Goal: Task Accomplishment & Management: Manage account settings

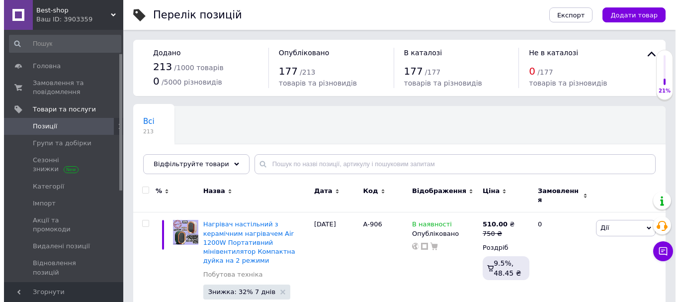
scroll to position [43, 0]
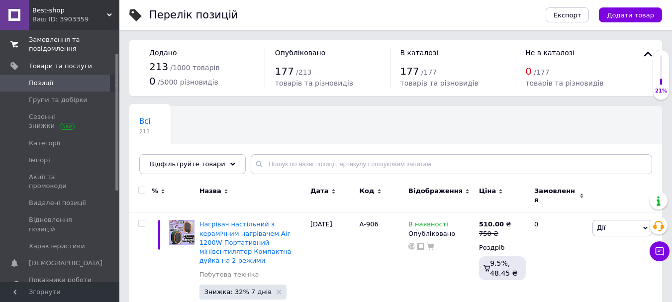
click at [50, 43] on span "Замовлення та повідомлення" at bounding box center [60, 44] width 63 height 18
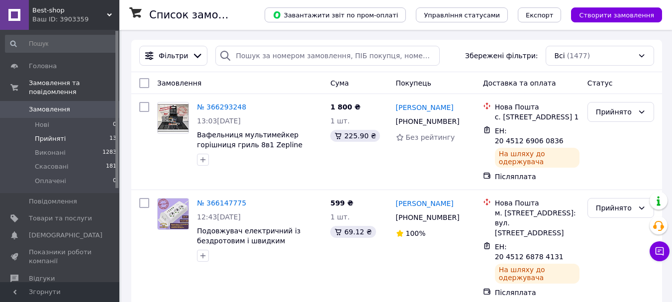
click at [49, 134] on span "Прийняті" at bounding box center [50, 138] width 31 height 9
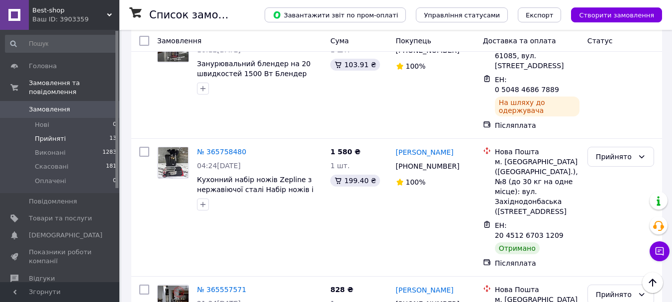
scroll to position [941, 0]
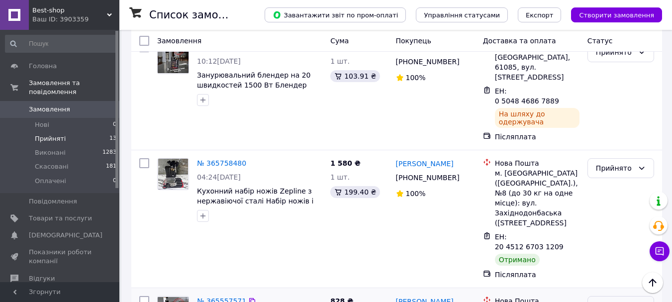
click at [621, 300] on div "Прийнято" at bounding box center [615, 305] width 38 height 11
click at [617, 186] on li "Виконано" at bounding box center [621, 189] width 66 height 18
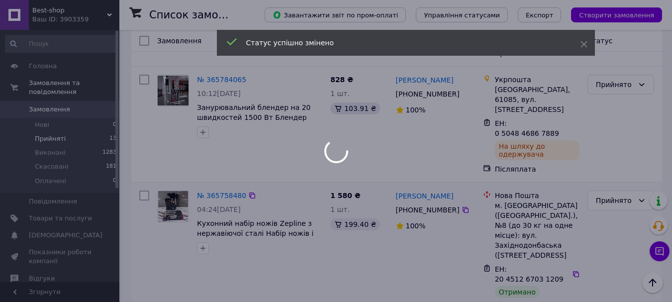
scroll to position [891, 0]
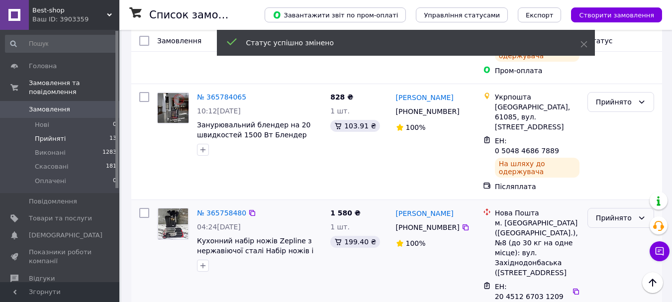
click at [612, 212] on div "Прийнято" at bounding box center [615, 217] width 38 height 11
click at [608, 110] on li "Виконано" at bounding box center [621, 110] width 66 height 18
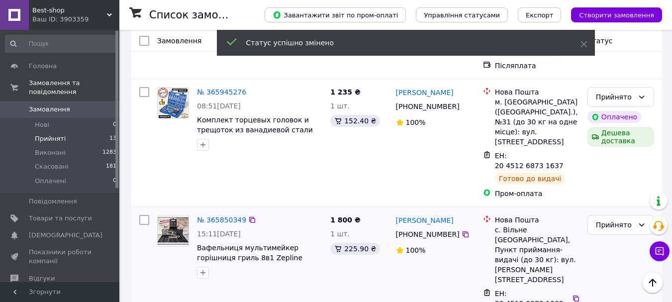
scroll to position [493, 0]
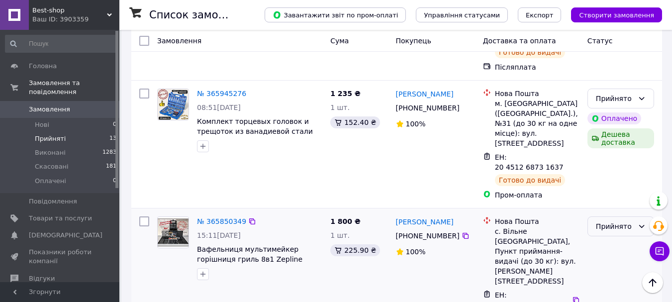
click at [625, 221] on div "Прийнято" at bounding box center [615, 226] width 38 height 11
click at [624, 195] on li "Виконано" at bounding box center [621, 199] width 66 height 18
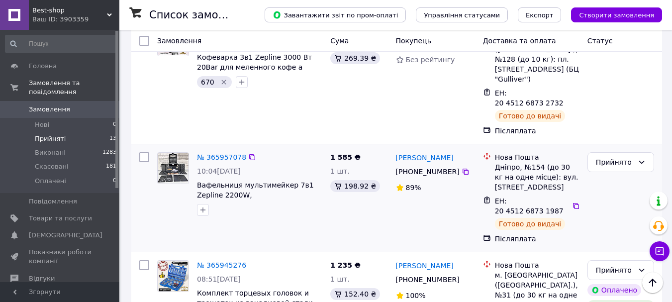
scroll to position [294, 0]
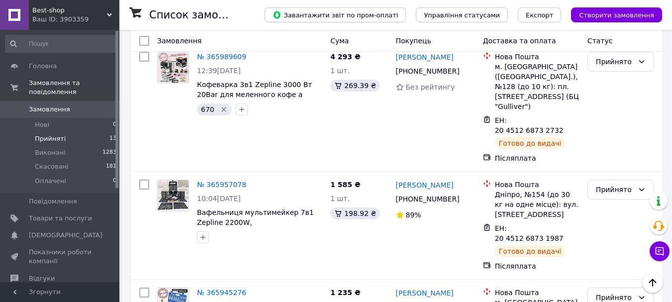
click at [34, 105] on span "Замовлення" at bounding box center [49, 109] width 41 height 9
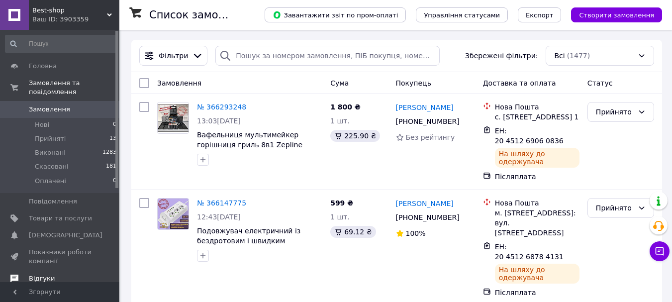
click at [41, 270] on link "Відгуки" at bounding box center [61, 278] width 122 height 17
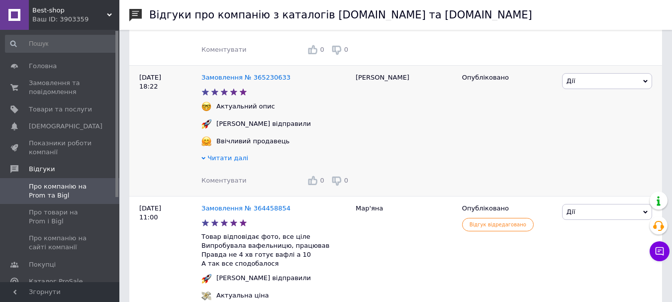
scroll to position [348, 0]
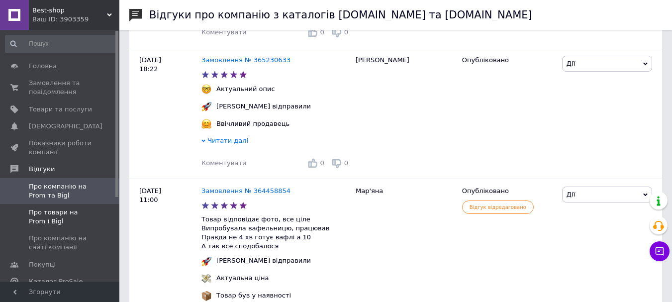
click at [75, 211] on span "Про товари на Prom і Bigl" at bounding box center [60, 217] width 63 height 18
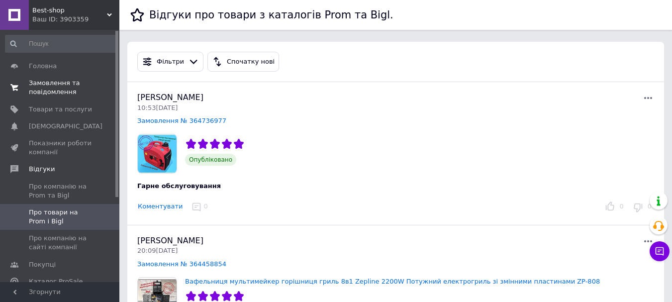
click at [49, 87] on span "Замовлення та повідомлення" at bounding box center [60, 88] width 63 height 18
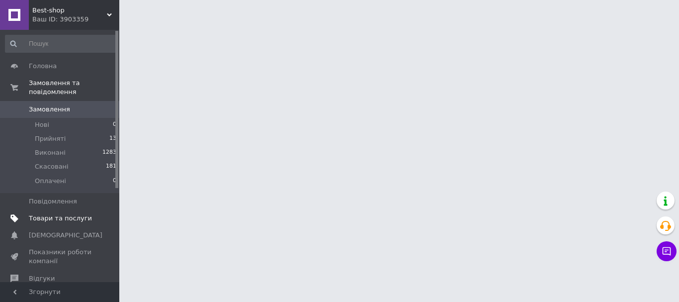
click at [52, 214] on span "Товари та послуги" at bounding box center [60, 218] width 63 height 9
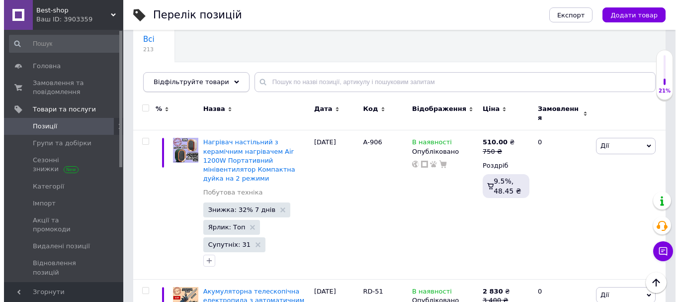
scroll to position [99, 0]
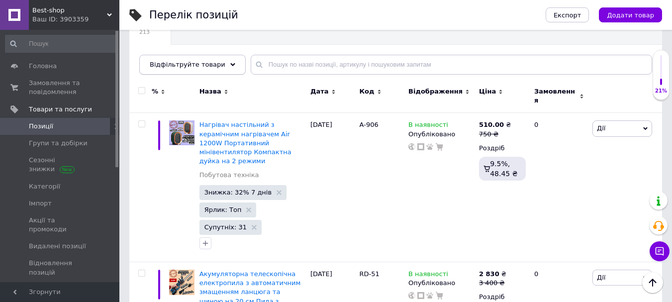
click at [202, 67] on span "Відфільтруйте товари" at bounding box center [188, 64] width 76 height 7
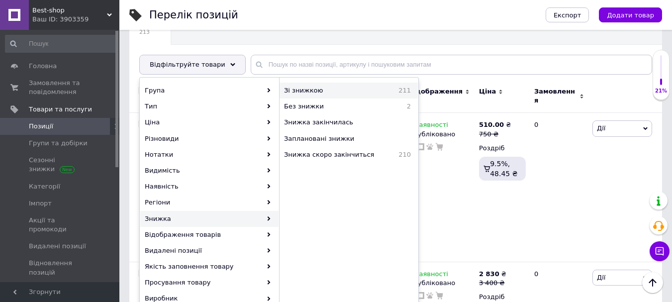
click at [317, 89] on span "Зі знижкою" at bounding box center [328, 90] width 88 height 9
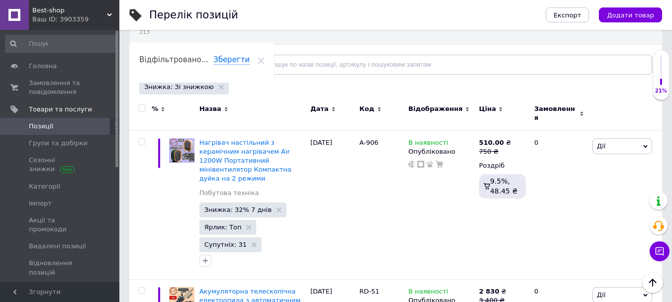
click at [142, 106] on input "checkbox" at bounding box center [141, 108] width 6 height 6
checkbox input "true"
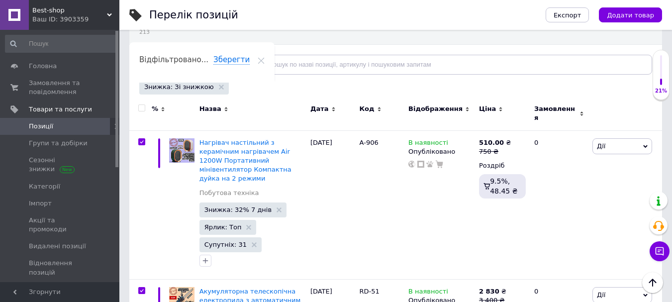
checkbox input "true"
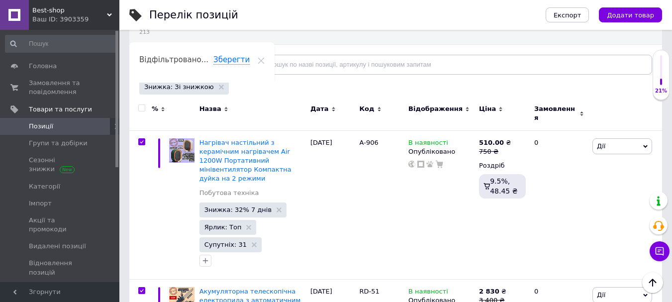
checkbox input "true"
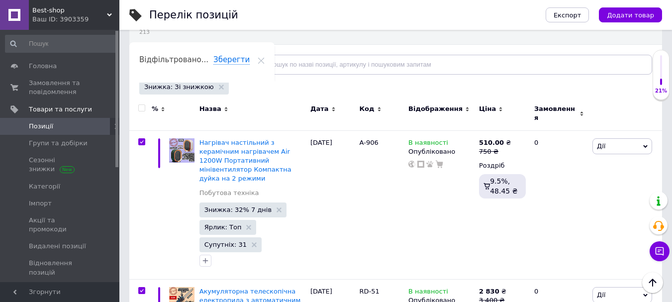
checkbox input "true"
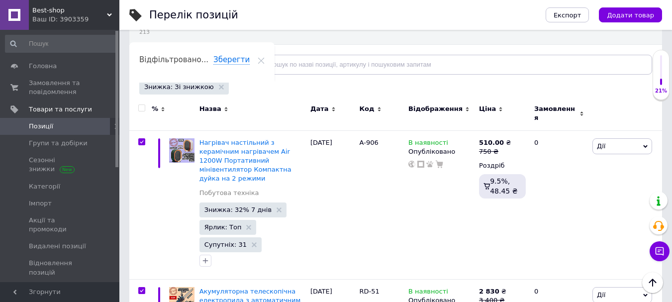
checkbox input "true"
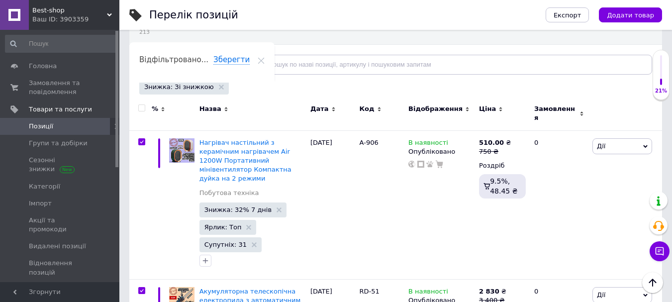
checkbox input "true"
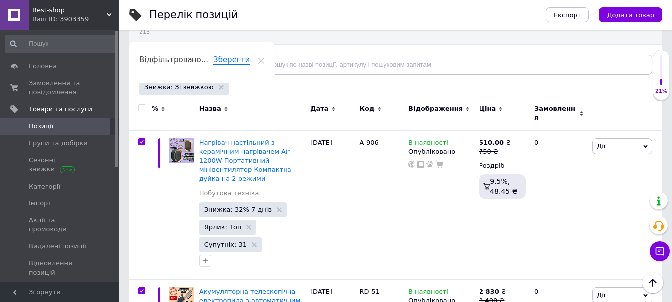
checkbox input "true"
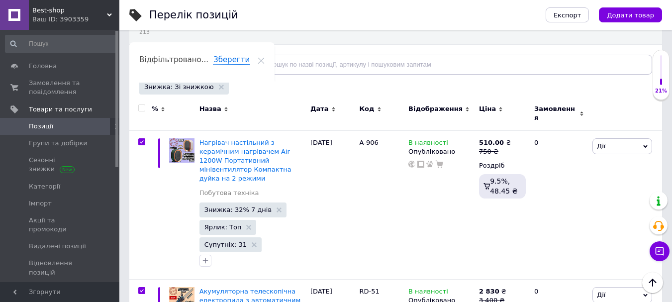
checkbox input "true"
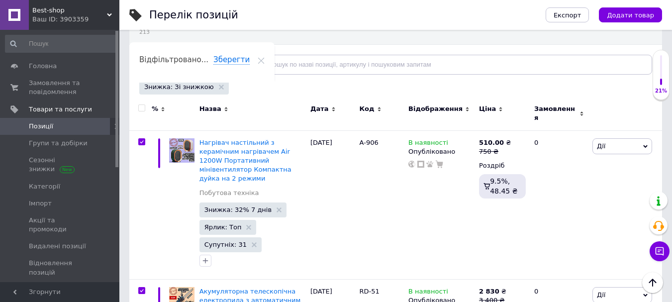
checkbox input "true"
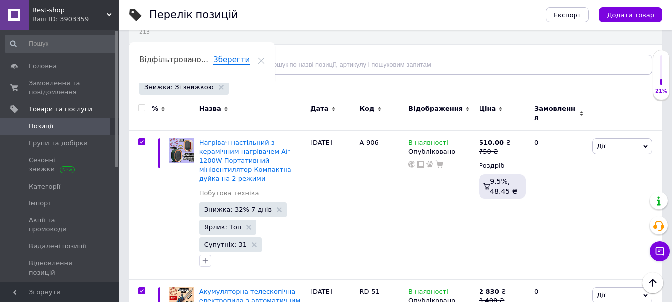
checkbox input "true"
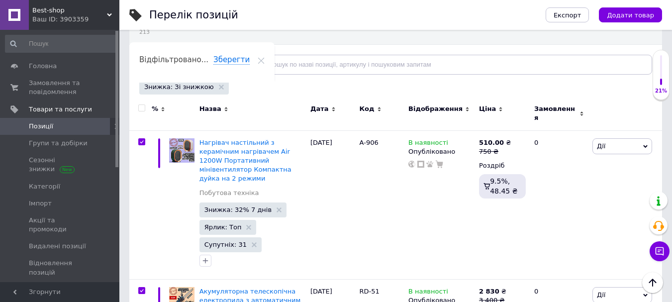
checkbox input "true"
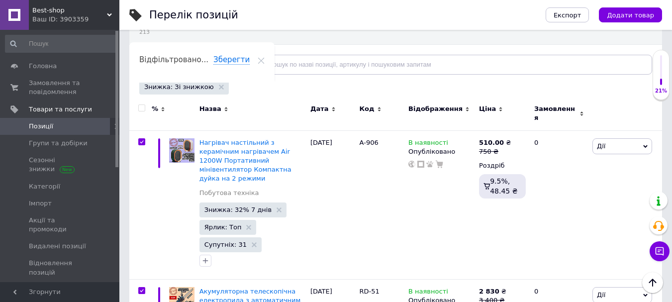
checkbox input "true"
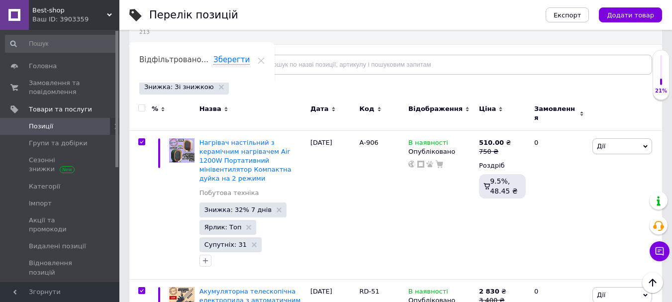
checkbox input "true"
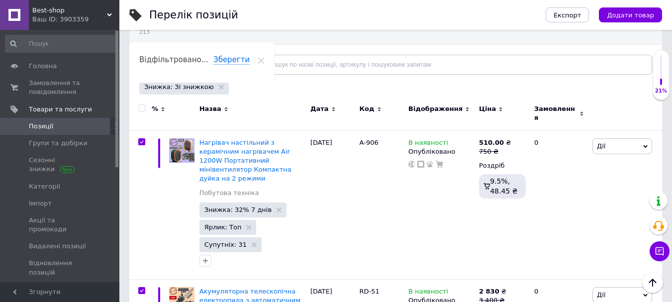
checkbox input "true"
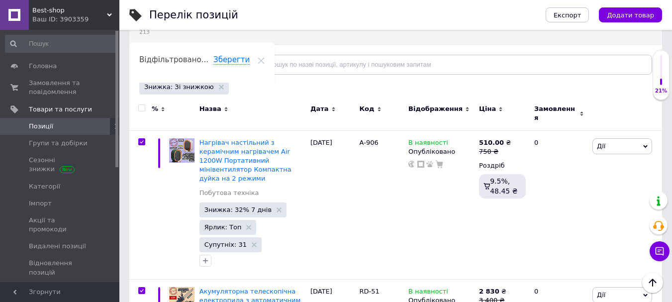
checkbox input "true"
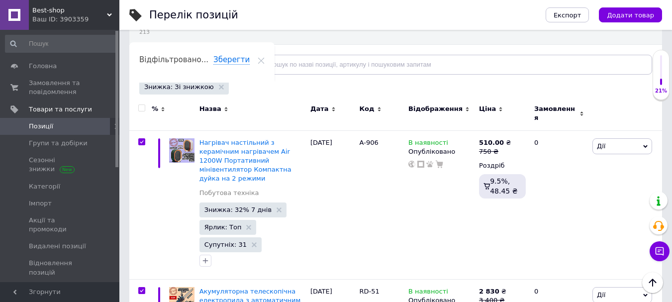
checkbox input "true"
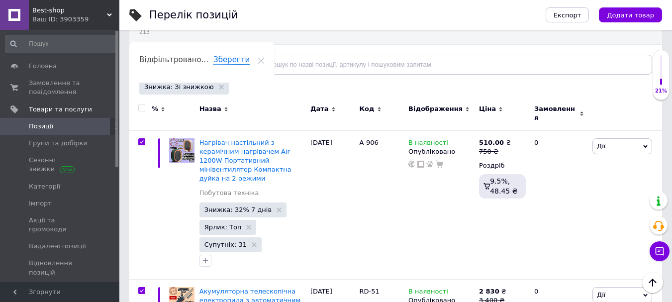
checkbox input "true"
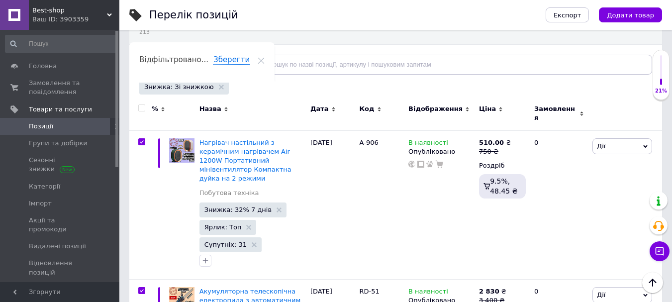
checkbox input "true"
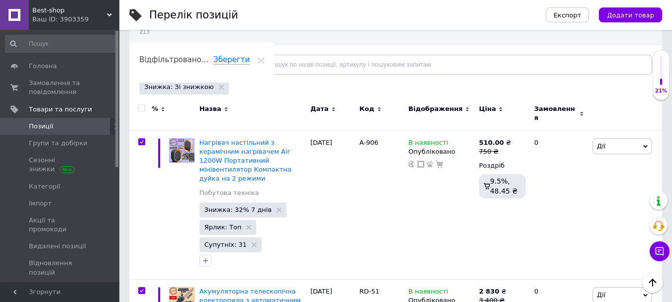
checkbox input "true"
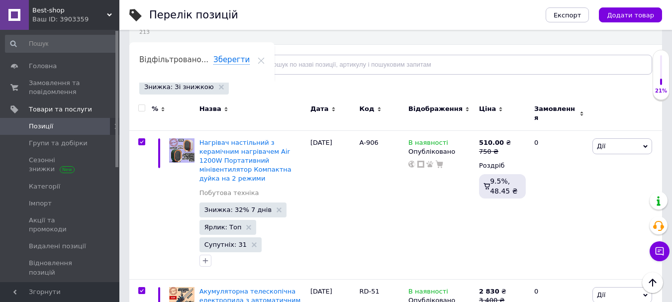
checkbox input "true"
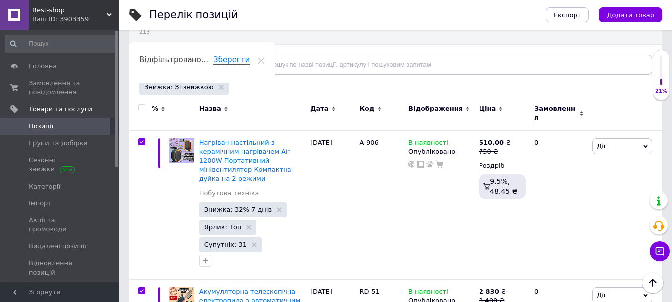
checkbox input "true"
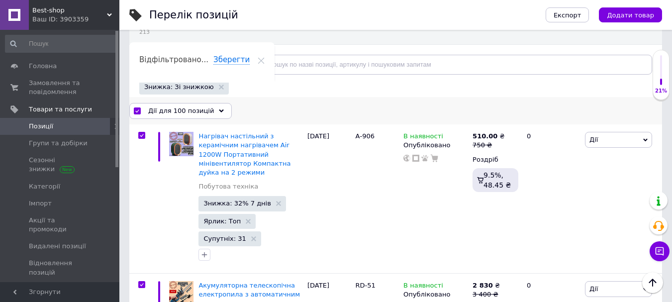
click at [205, 116] on div "Дії для 100 позицій" at bounding box center [180, 111] width 102 height 16
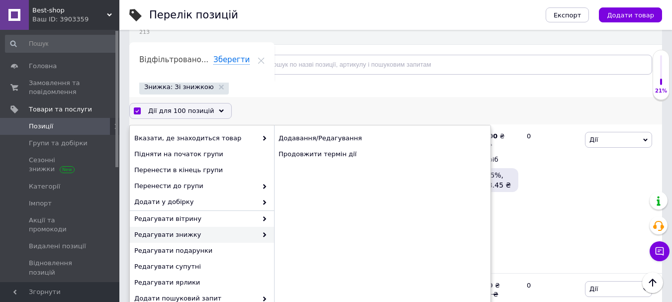
click at [197, 235] on span "Редагувати знижку" at bounding box center [195, 234] width 123 height 9
click at [335, 150] on div "Продовжити термін дії" at bounding box center [382, 154] width 216 height 16
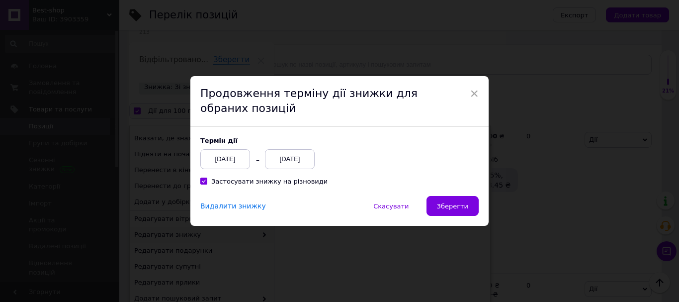
click at [296, 153] on div "[DATE]" at bounding box center [290, 159] width 50 height 20
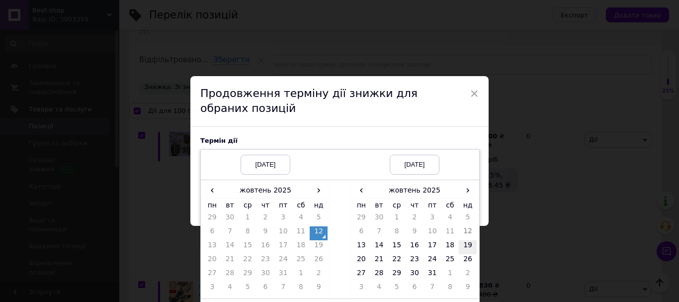
click at [469, 251] on td "19" at bounding box center [468, 247] width 18 height 14
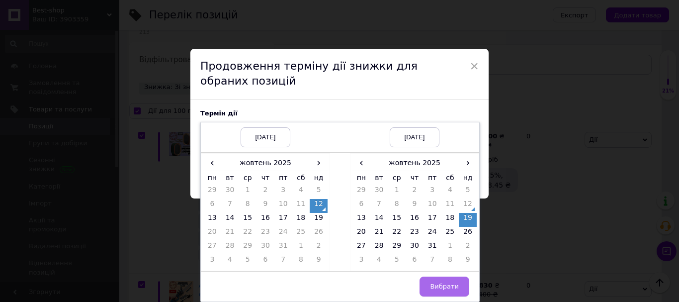
click at [459, 281] on button "Вибрати" at bounding box center [445, 287] width 50 height 20
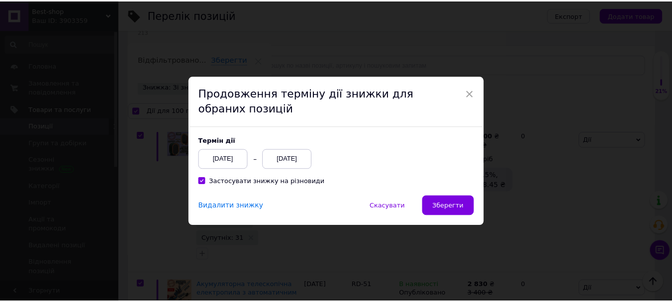
scroll to position [0, 0]
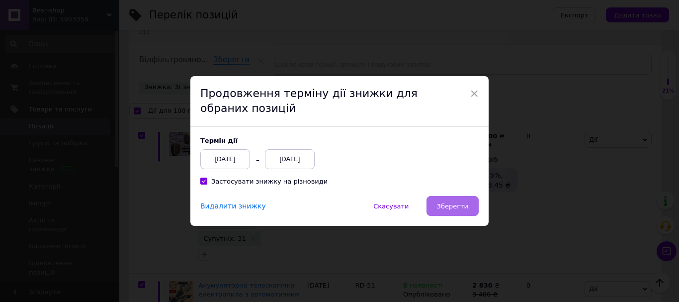
click at [451, 206] on span "Зберегти" at bounding box center [452, 205] width 31 height 7
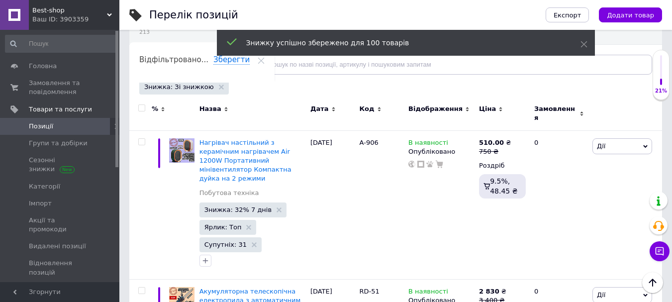
checkbox input "false"
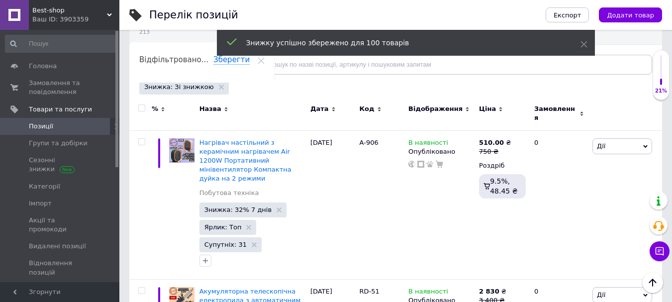
checkbox input "false"
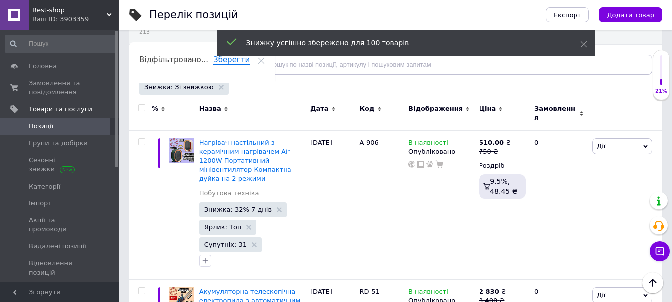
checkbox input "false"
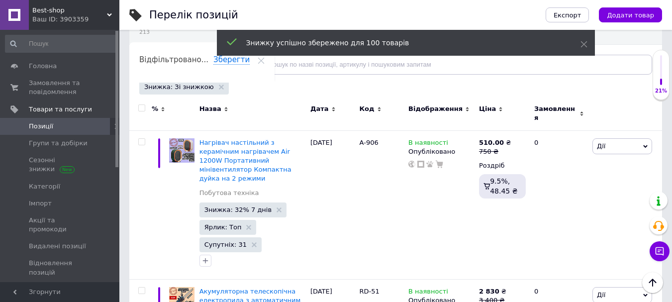
checkbox input "false"
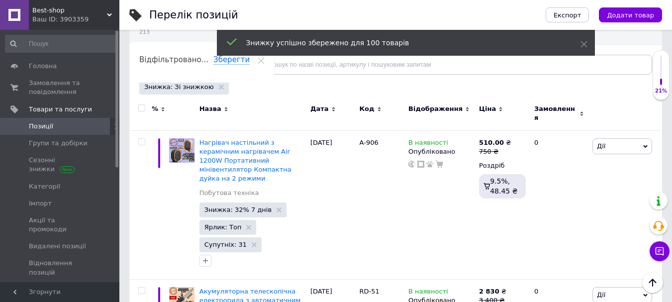
checkbox input "false"
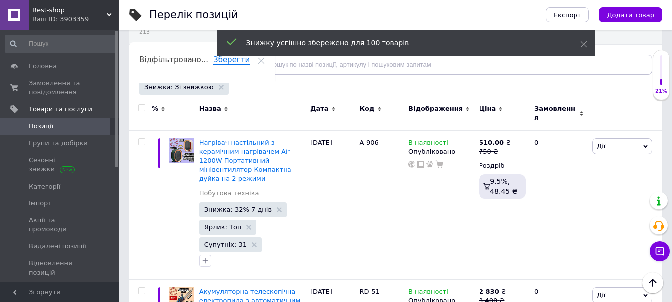
checkbox input "false"
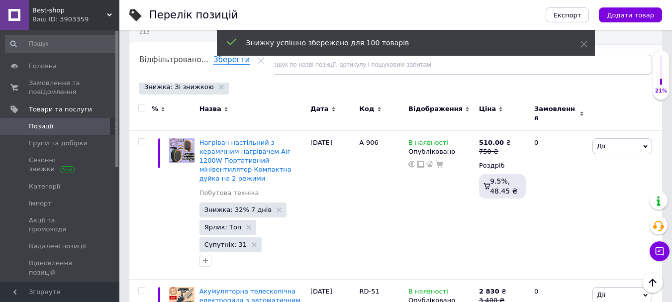
checkbox input "false"
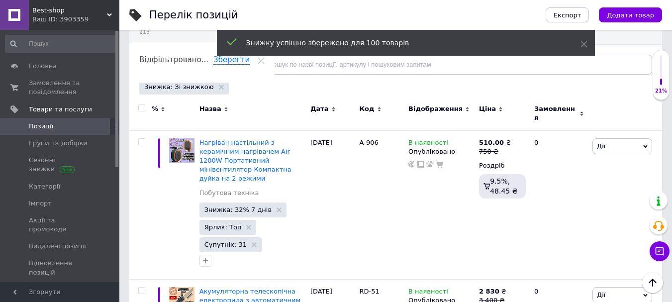
checkbox input "false"
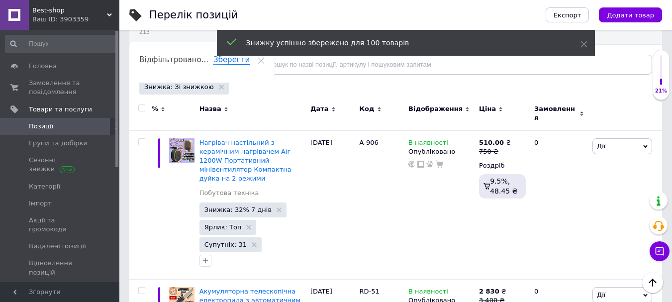
checkbox input "false"
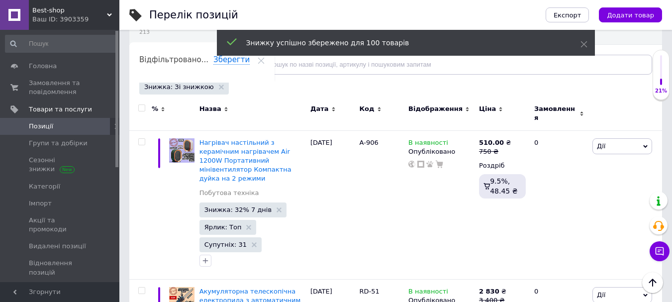
checkbox input "false"
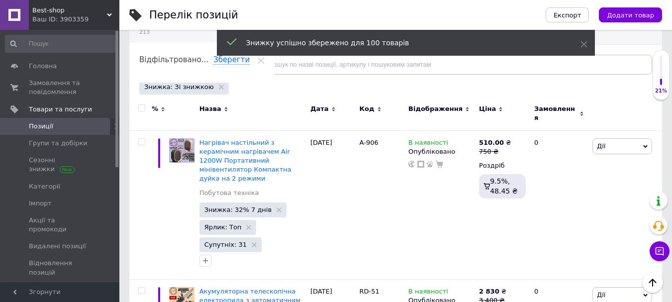
checkbox input "false"
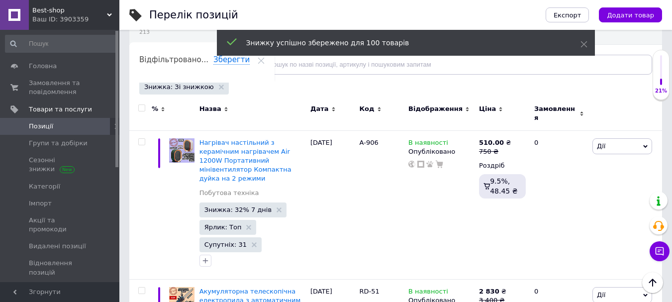
checkbox input "false"
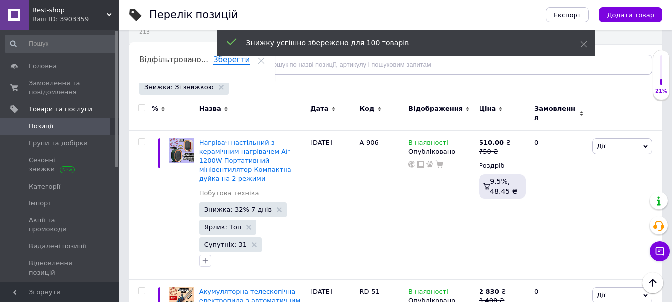
checkbox input "false"
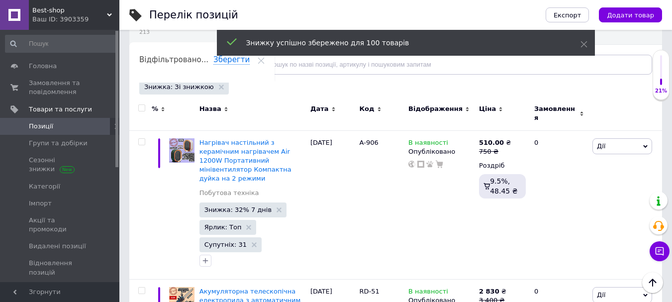
checkbox input "false"
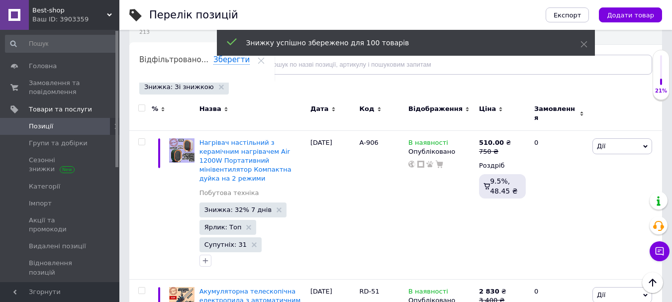
checkbox input "false"
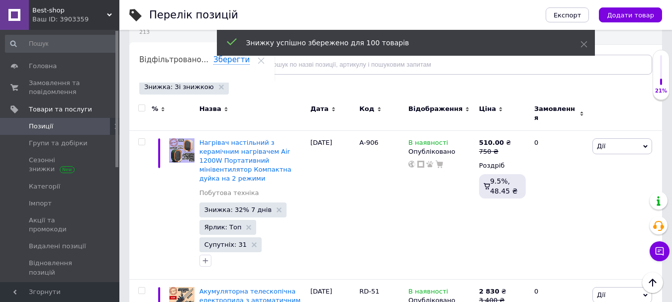
checkbox input "false"
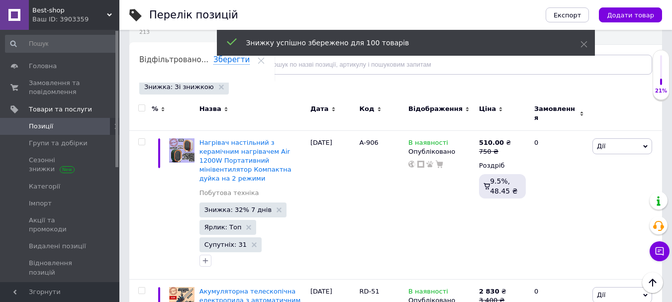
checkbox input "false"
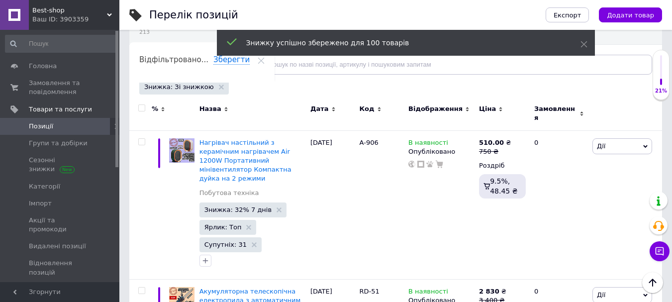
checkbox input "false"
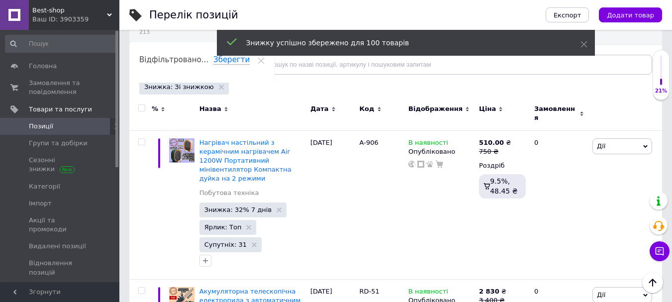
checkbox input "false"
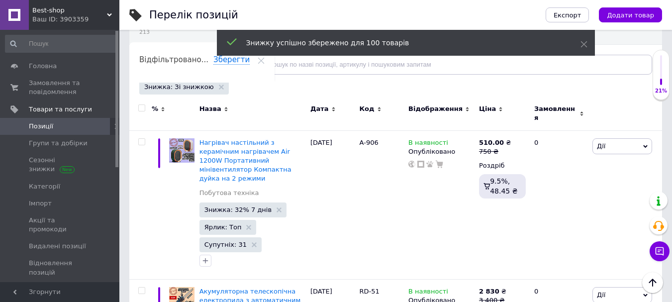
checkbox input "false"
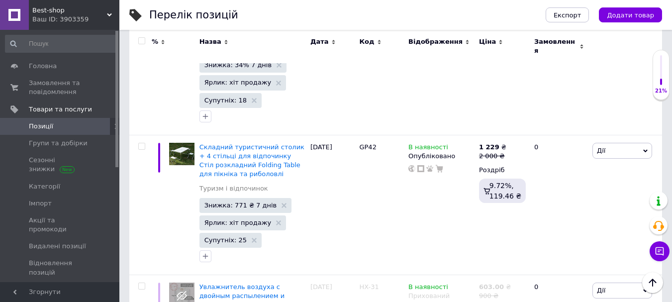
scroll to position [13968, 0]
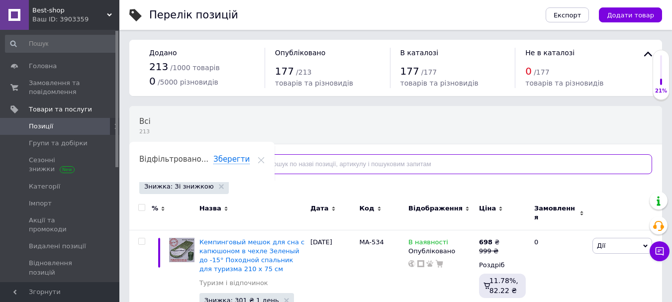
click at [285, 166] on input "text" at bounding box center [451, 164] width 401 height 20
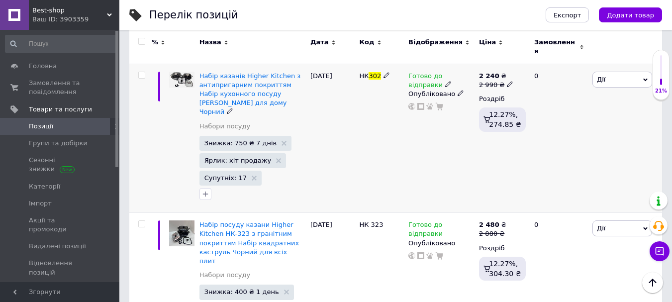
scroll to position [149, 0]
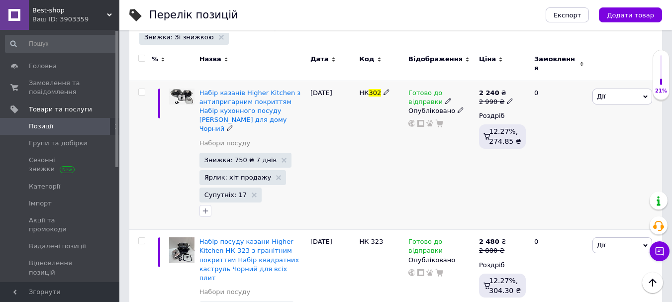
click at [458, 107] on icon at bounding box center [461, 110] width 6 height 6
click at [432, 123] on li "Прихований" at bounding box center [438, 130] width 69 height 14
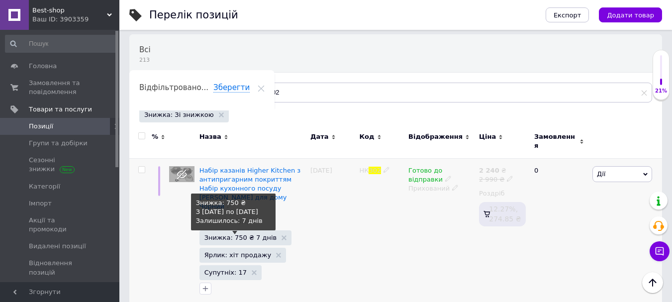
scroll to position [63, 0]
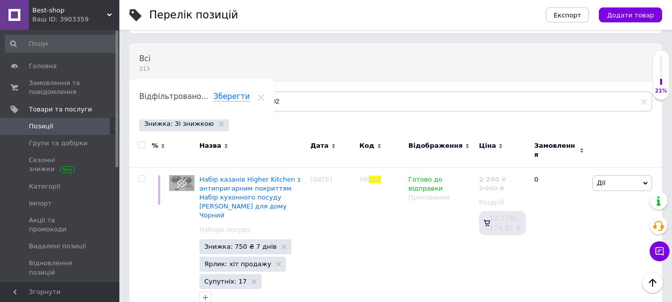
click at [43, 124] on span "Позиції" at bounding box center [41, 126] width 24 height 9
click at [219, 125] on icon at bounding box center [221, 123] width 5 height 5
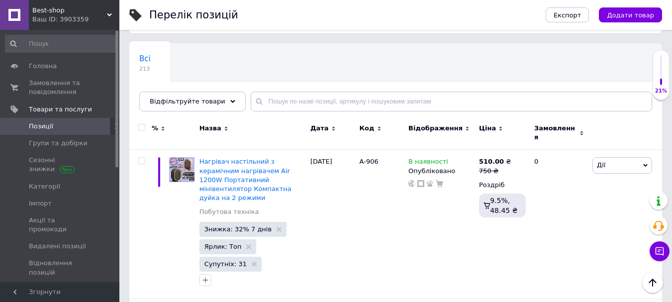
click at [45, 125] on span "Позиції" at bounding box center [41, 126] width 24 height 9
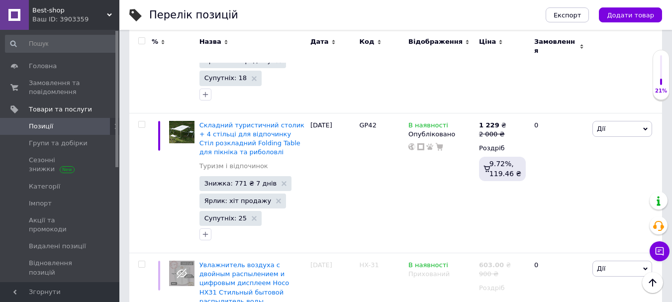
scroll to position [13933, 0]
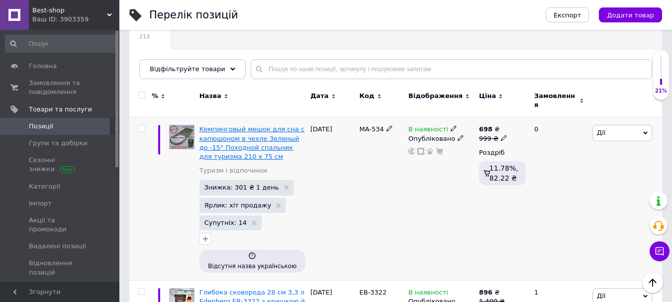
scroll to position [31, 0]
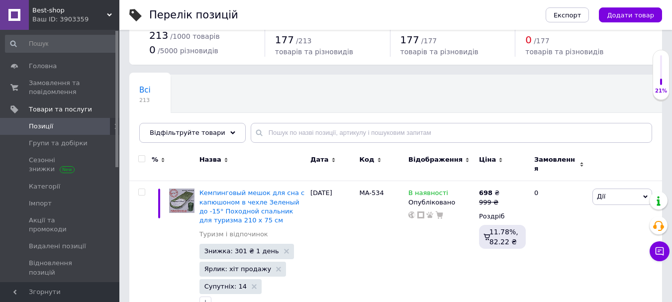
click at [142, 156] on input "checkbox" at bounding box center [141, 159] width 6 height 6
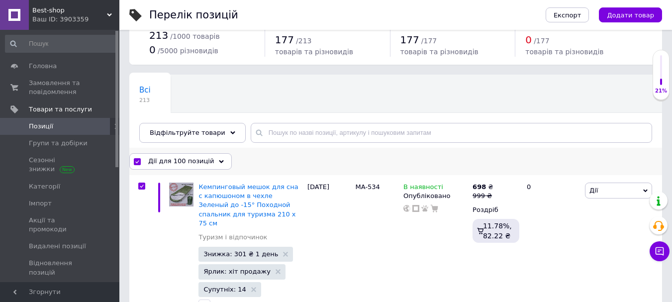
click at [205, 157] on span "Дії для 100 позицій" at bounding box center [181, 161] width 66 height 9
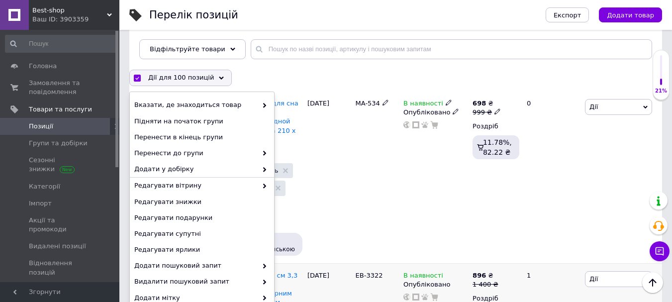
scroll to position [131, 0]
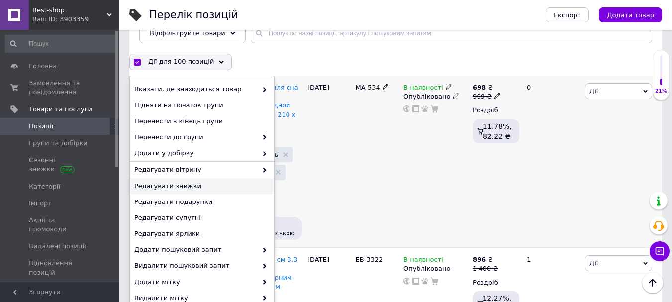
click at [341, 178] on div "[DATE]" at bounding box center [329, 162] width 48 height 172
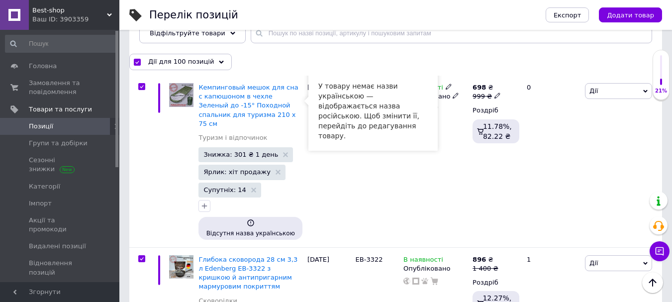
scroll to position [81, 0]
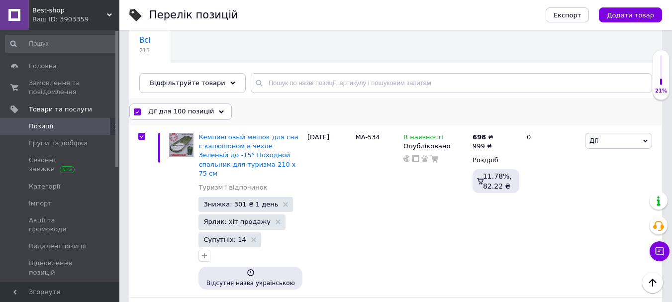
click at [147, 112] on div "Дії для 100 позицій" at bounding box center [180, 111] width 102 height 16
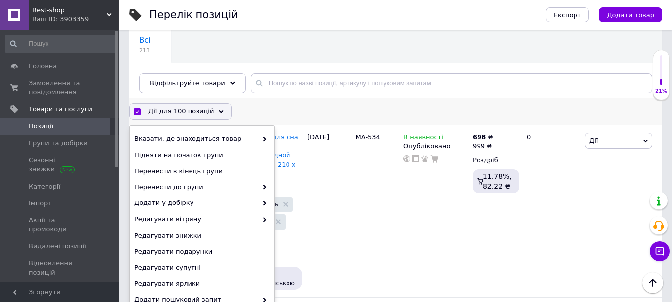
click at [193, 110] on span "Дії для 100 позицій" at bounding box center [181, 111] width 66 height 9
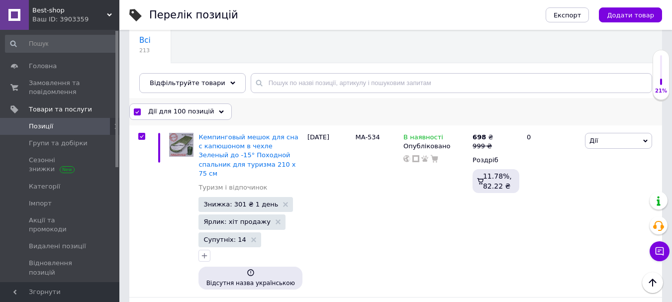
click at [134, 109] on input "checkbox" at bounding box center [137, 112] width 6 height 6
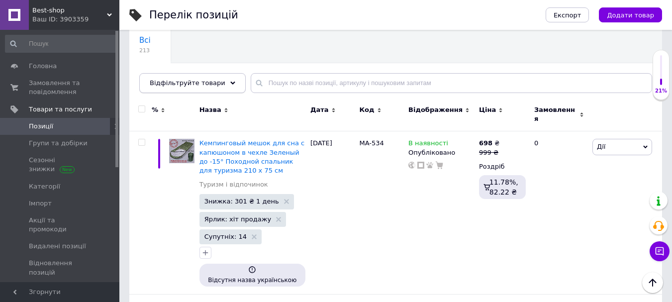
click at [230, 84] on icon at bounding box center [232, 83] width 5 height 5
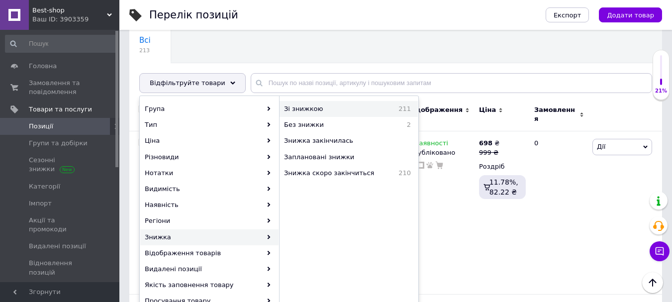
click at [305, 111] on span "Зі знижкою" at bounding box center [328, 108] width 88 height 9
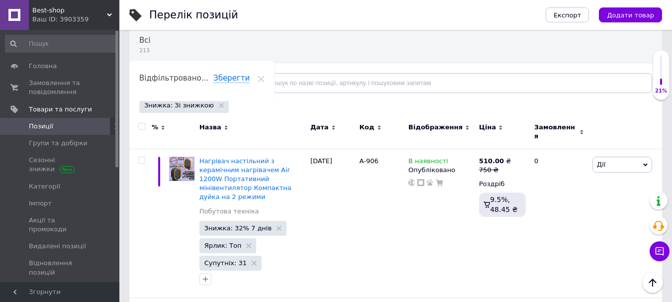
click at [142, 126] on input "checkbox" at bounding box center [141, 126] width 6 height 6
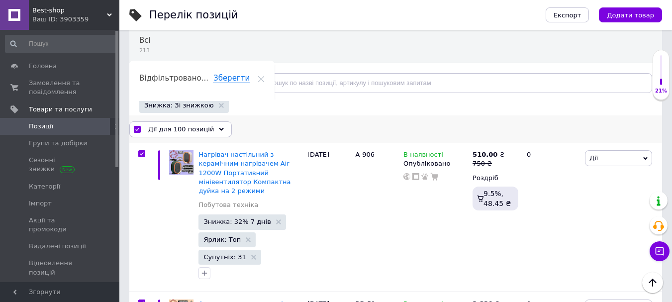
click at [205, 127] on div "Дії для 100 позицій" at bounding box center [180, 129] width 102 height 16
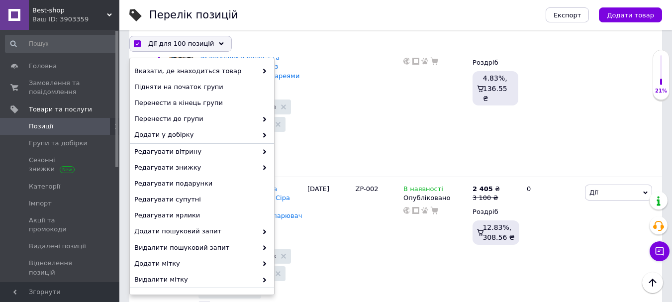
scroll to position [609, 0]
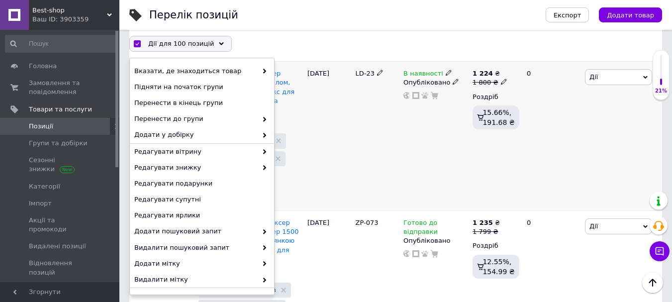
click at [358, 117] on div "LD-23" at bounding box center [377, 136] width 48 height 149
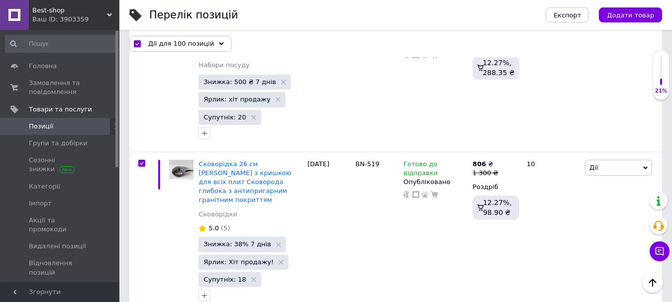
scroll to position [13986, 0]
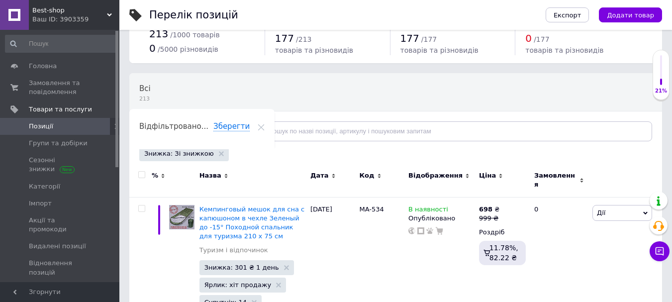
scroll to position [50, 0]
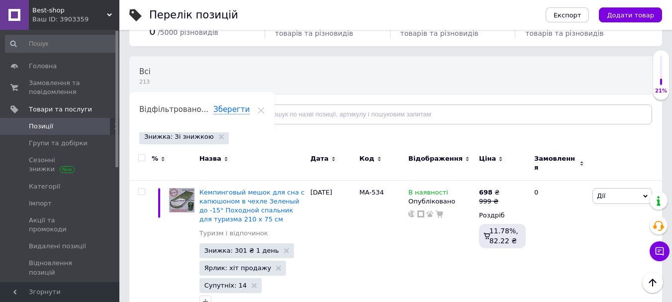
click at [140, 159] on input "checkbox" at bounding box center [141, 158] width 6 height 6
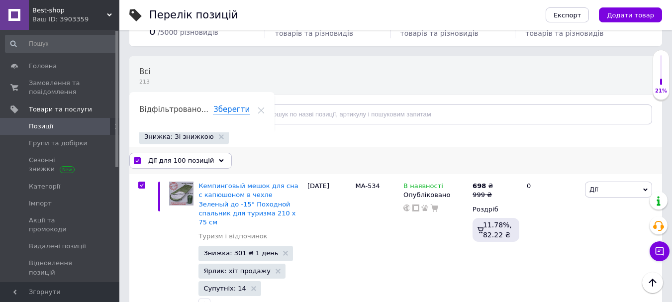
click at [200, 163] on span "Дії для 100 позицій" at bounding box center [181, 160] width 66 height 9
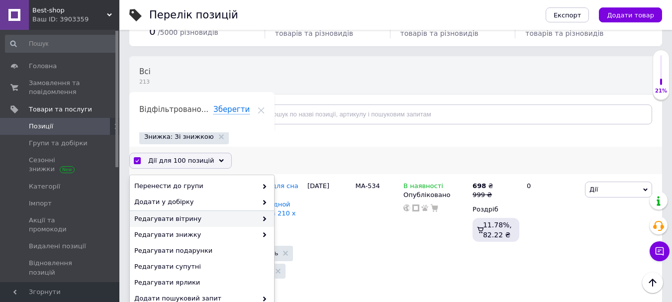
click at [197, 223] on span "Редагувати вітрину" at bounding box center [195, 218] width 123 height 9
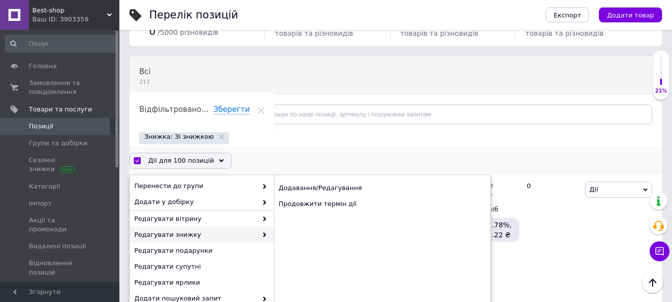
click at [225, 235] on span "Редагувати знижку" at bounding box center [195, 234] width 123 height 9
click at [313, 204] on div "Продовжити термін дії" at bounding box center [382, 204] width 216 height 16
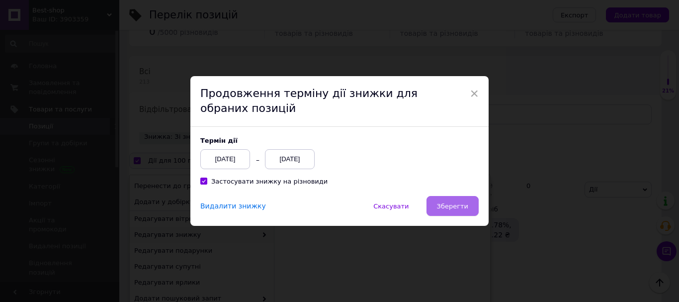
click at [462, 204] on span "Зберегти" at bounding box center [452, 205] width 31 height 7
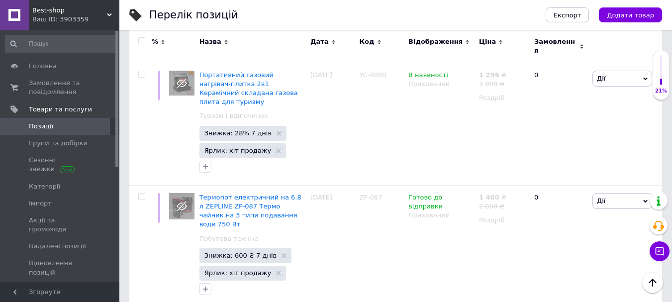
scroll to position [13932, 0]
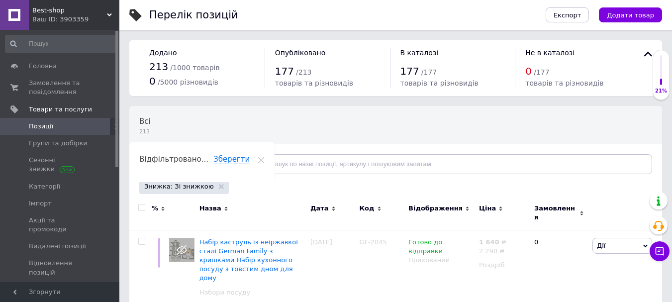
click at [143, 209] on input "checkbox" at bounding box center [141, 207] width 6 height 6
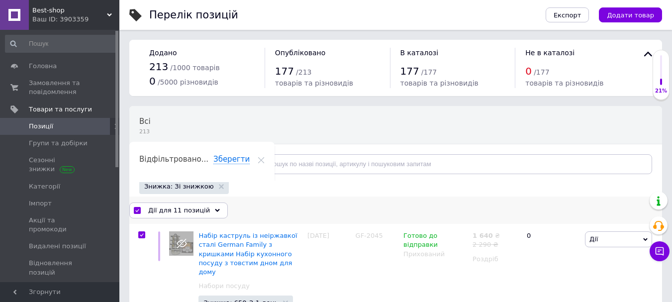
click at [204, 209] on div "Дії для 11 позицій" at bounding box center [178, 210] width 98 height 16
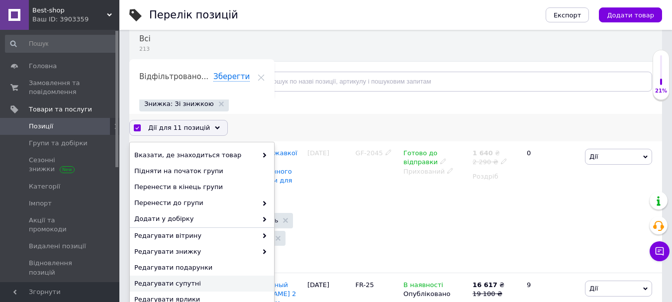
scroll to position [149, 0]
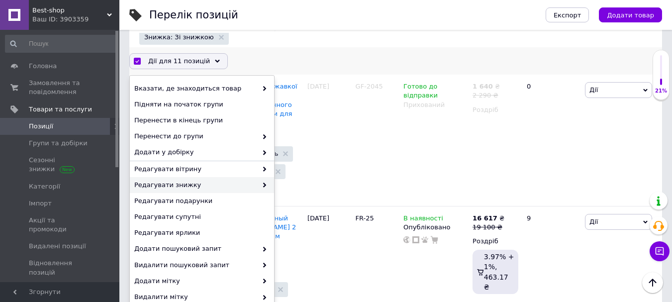
click at [203, 184] on span "Редагувати знижку" at bounding box center [195, 185] width 123 height 9
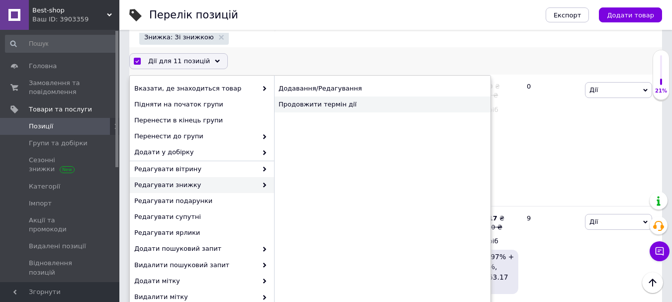
click at [327, 103] on div "Продовжити термін дії" at bounding box center [382, 105] width 216 height 16
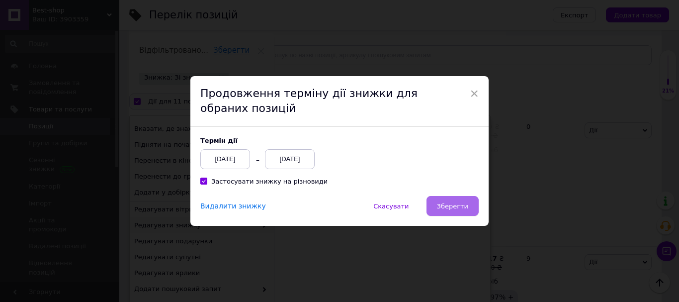
click at [450, 202] on span "Зберегти" at bounding box center [452, 205] width 31 height 7
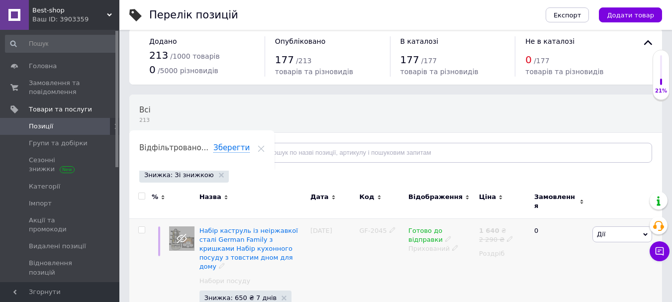
scroll to position [111, 0]
